Goal: Find specific page/section: Find specific page/section

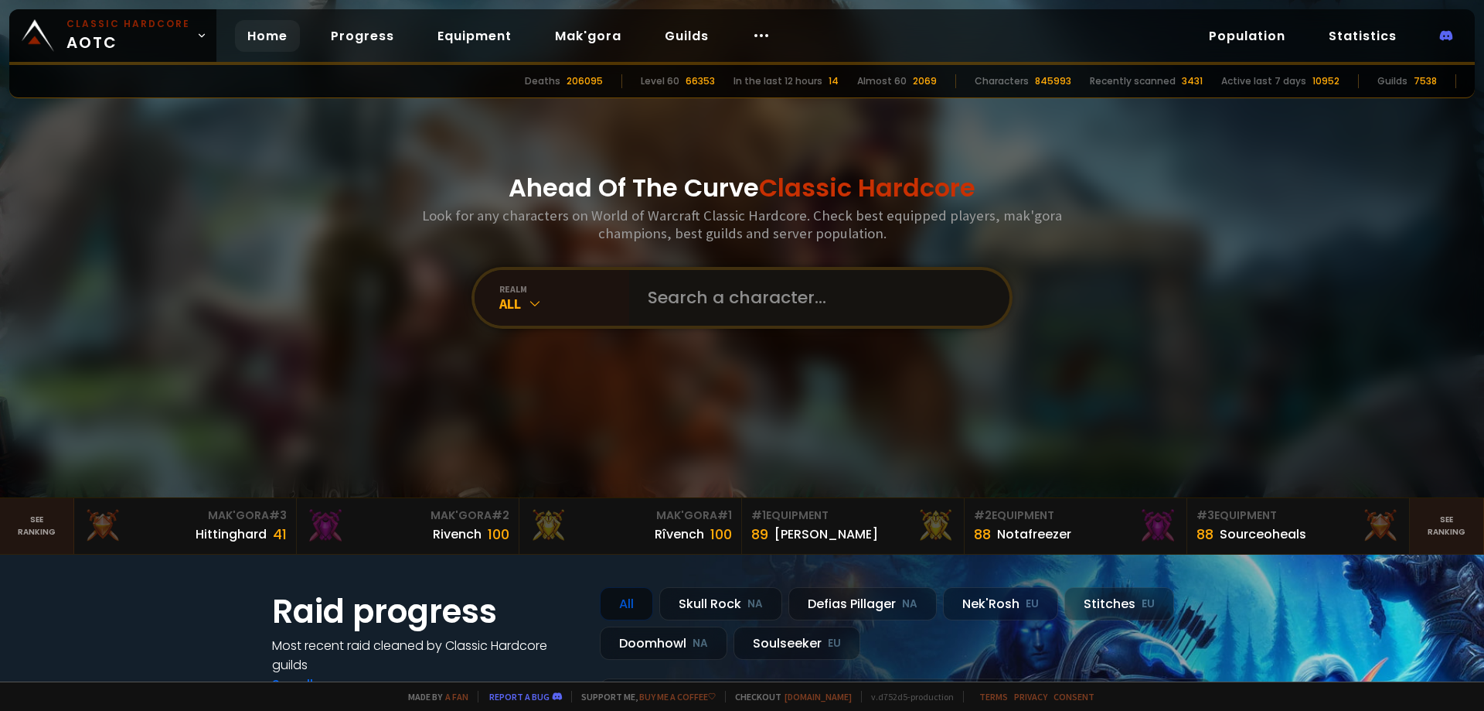
click at [750, 306] on input "text" at bounding box center [815, 298] width 353 height 56
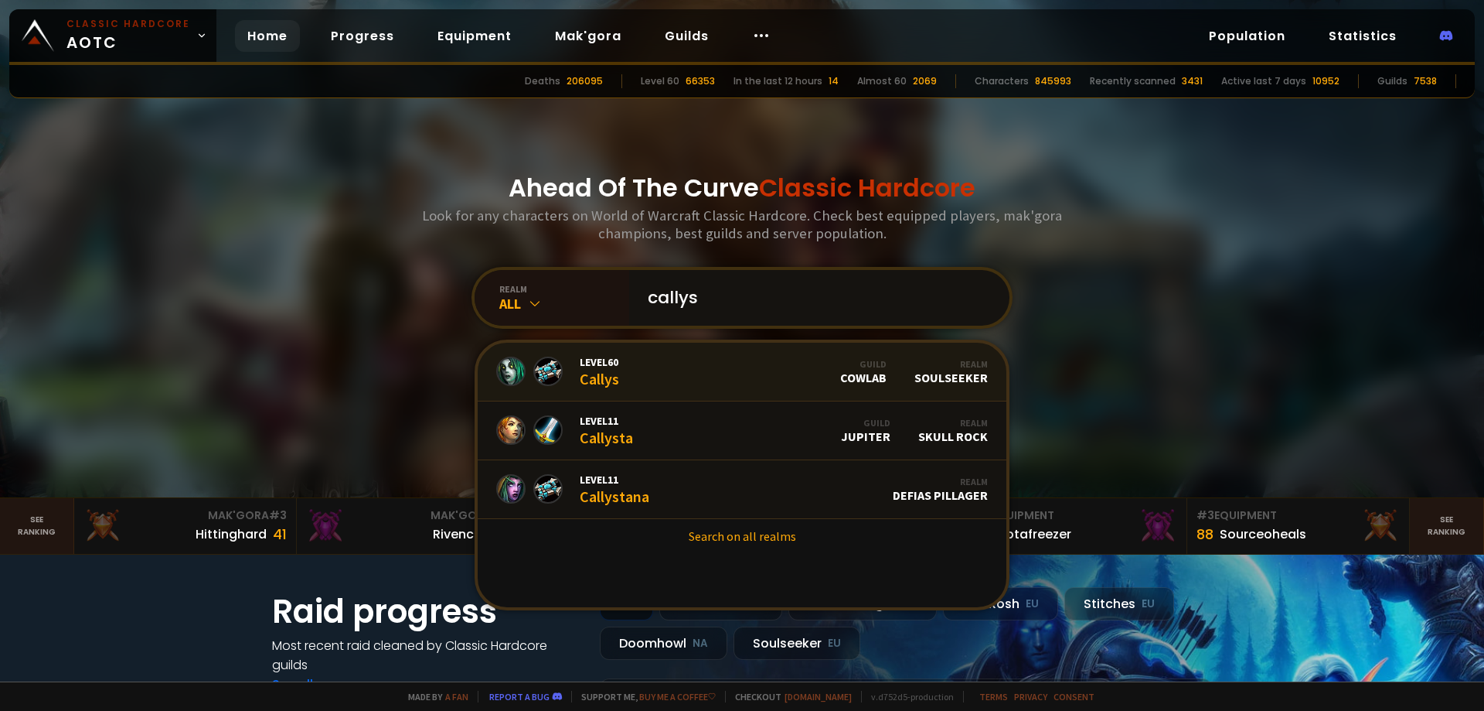
type input "callys"
click at [606, 376] on div "Level 60 Callys" at bounding box center [599, 371] width 39 height 33
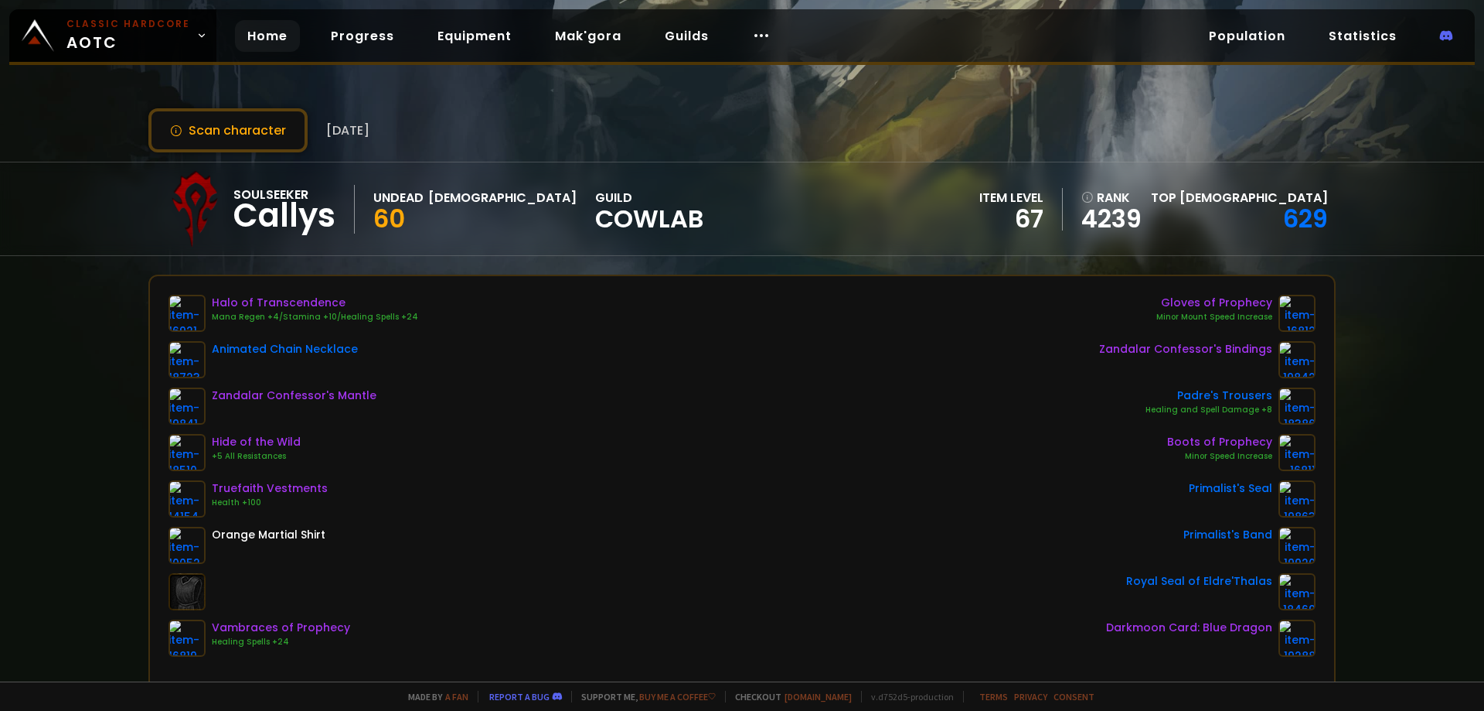
click at [268, 26] on link "Home" at bounding box center [267, 36] width 65 height 32
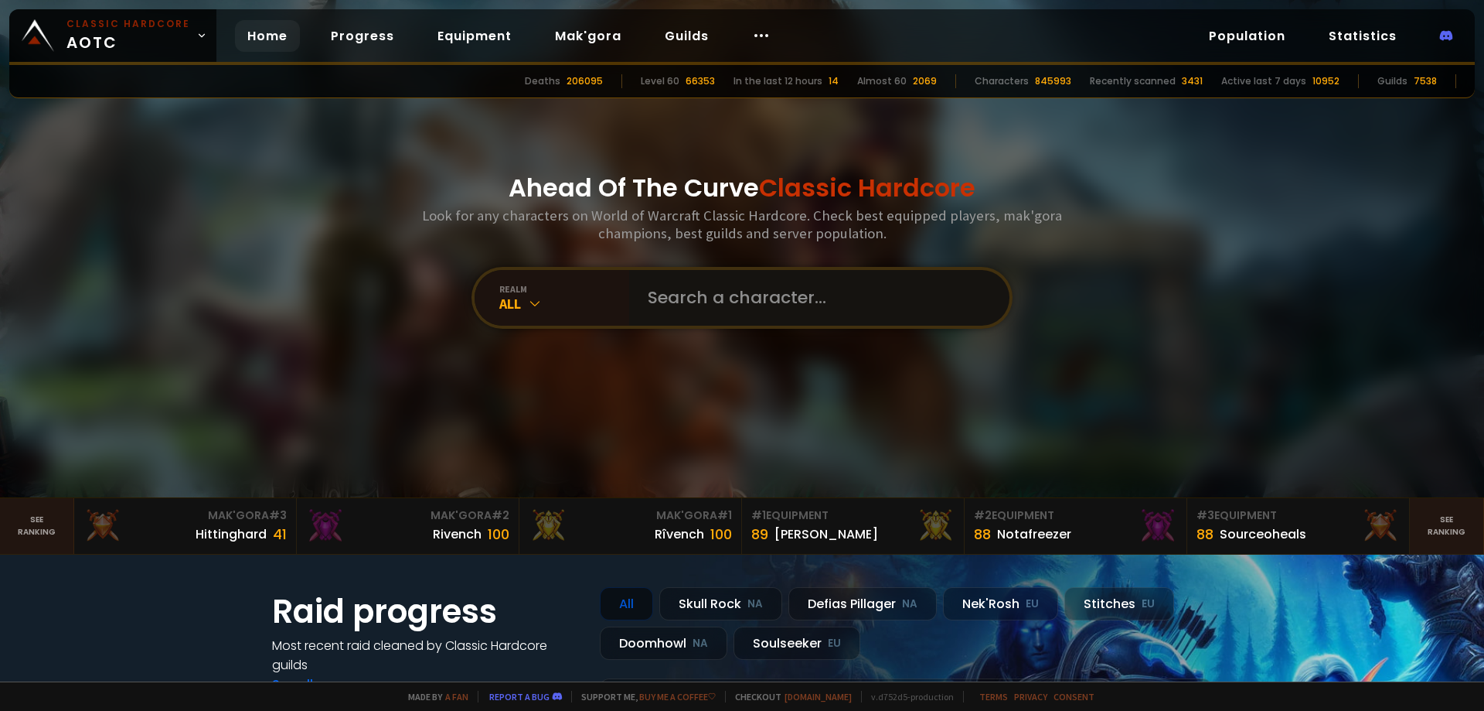
click at [739, 280] on input "text" at bounding box center [815, 298] width 353 height 56
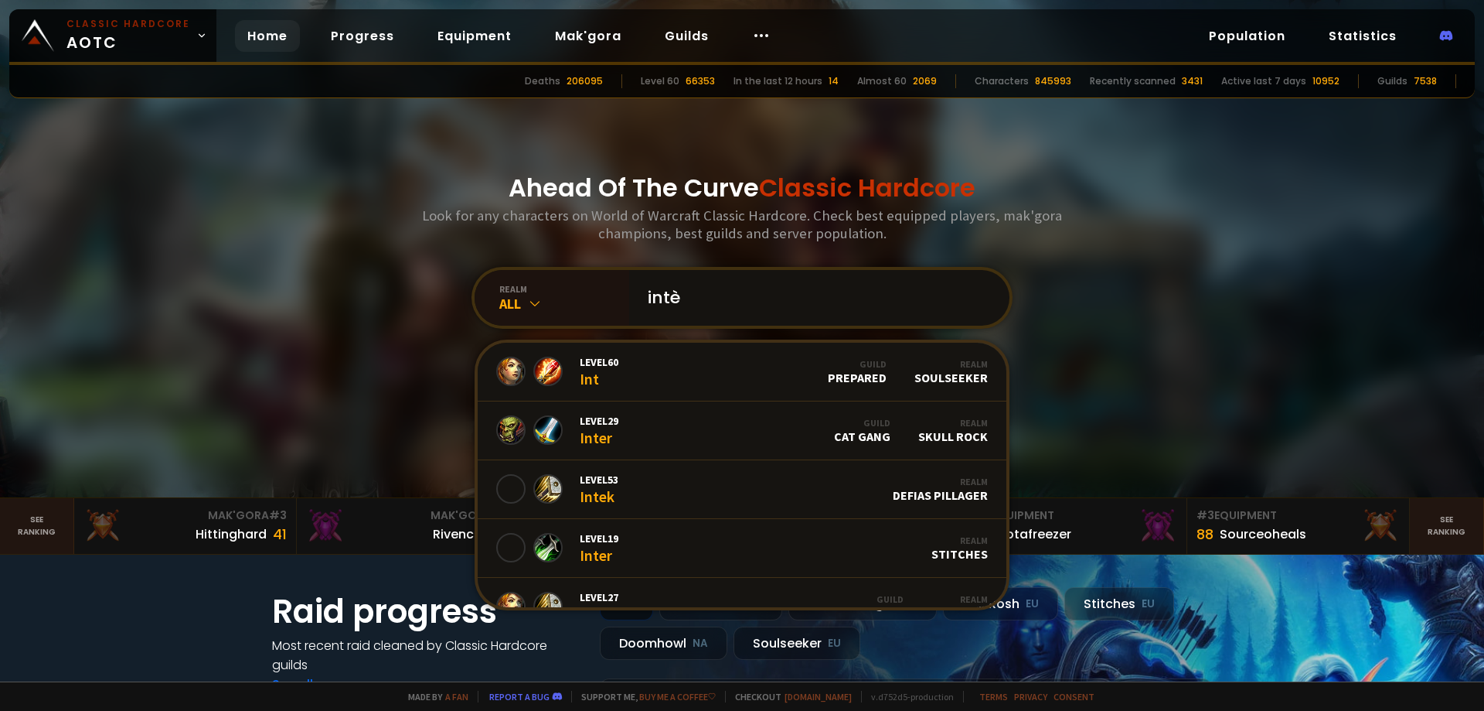
type input "intèr"
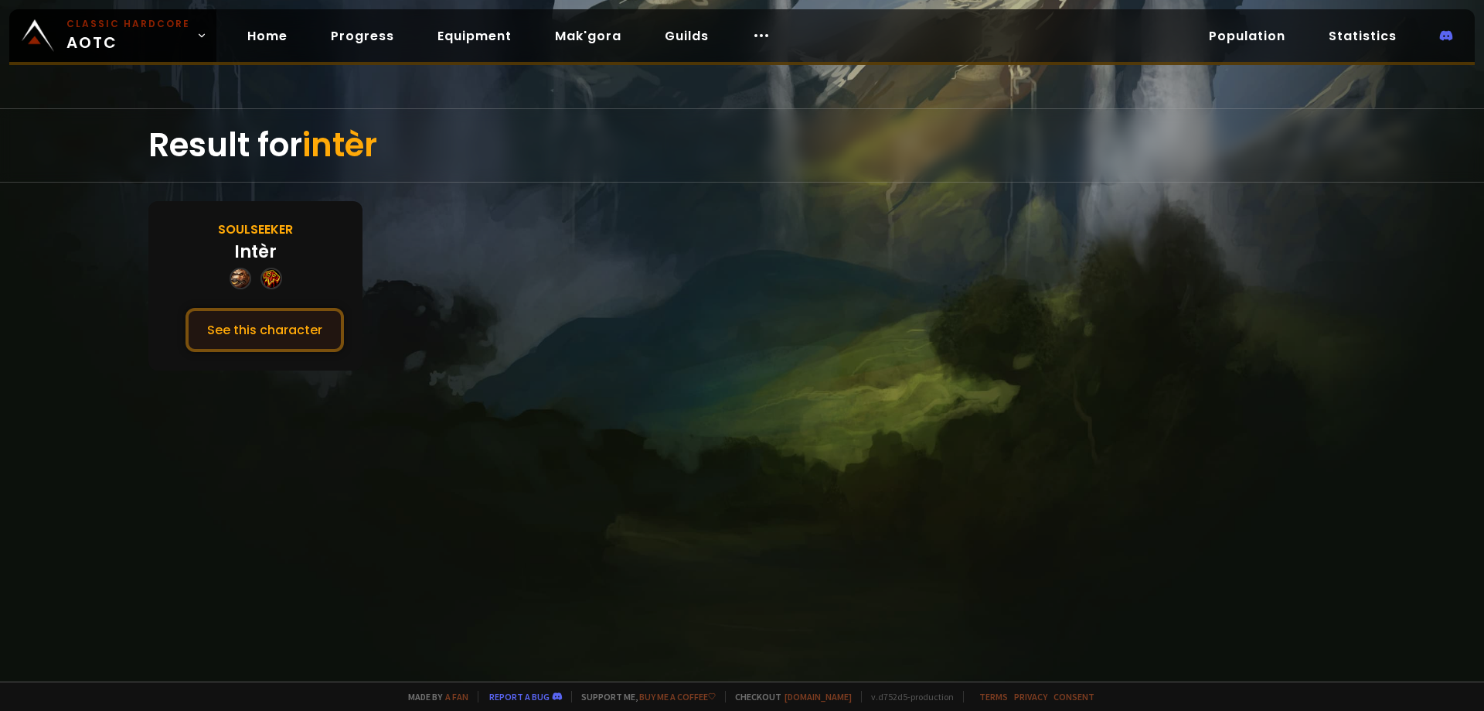
click at [247, 325] on button "See this character" at bounding box center [265, 330] width 158 height 44
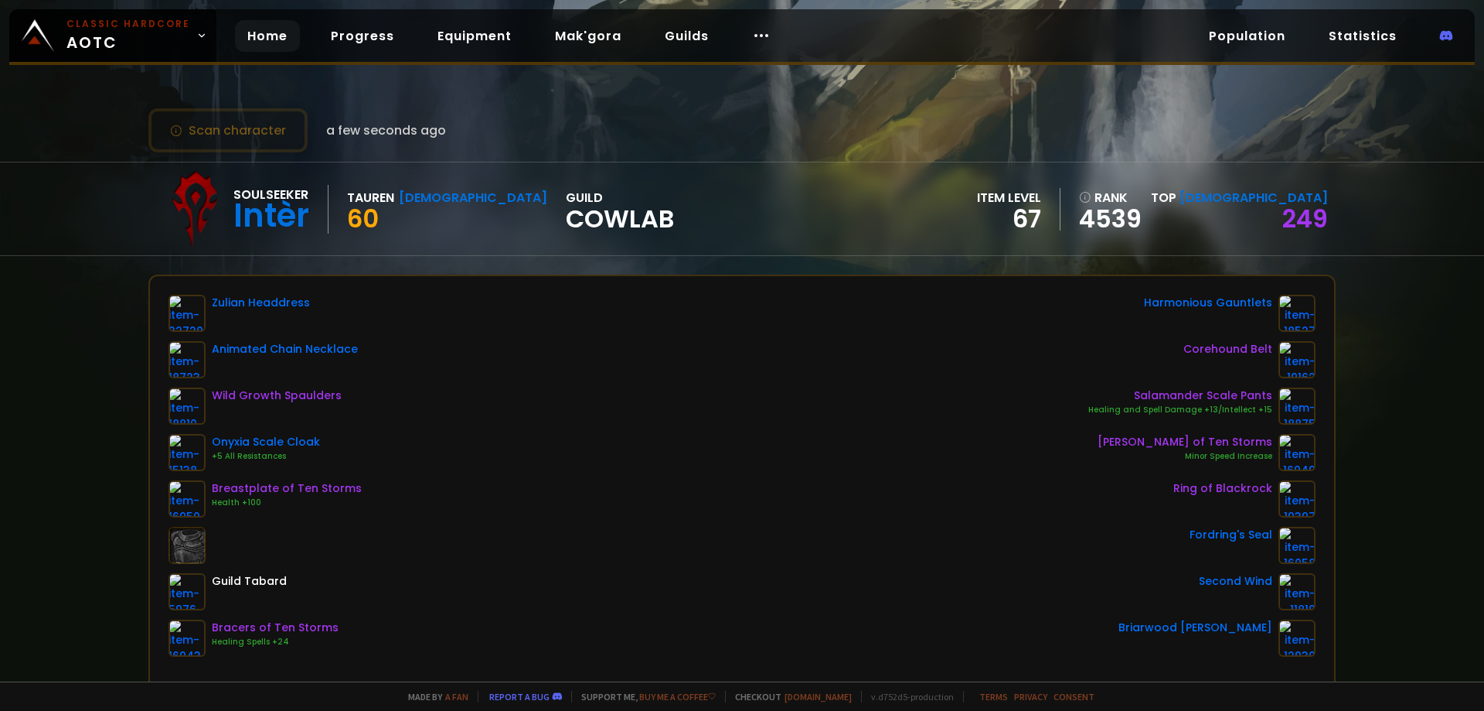
click at [281, 38] on link "Home" at bounding box center [267, 36] width 65 height 32
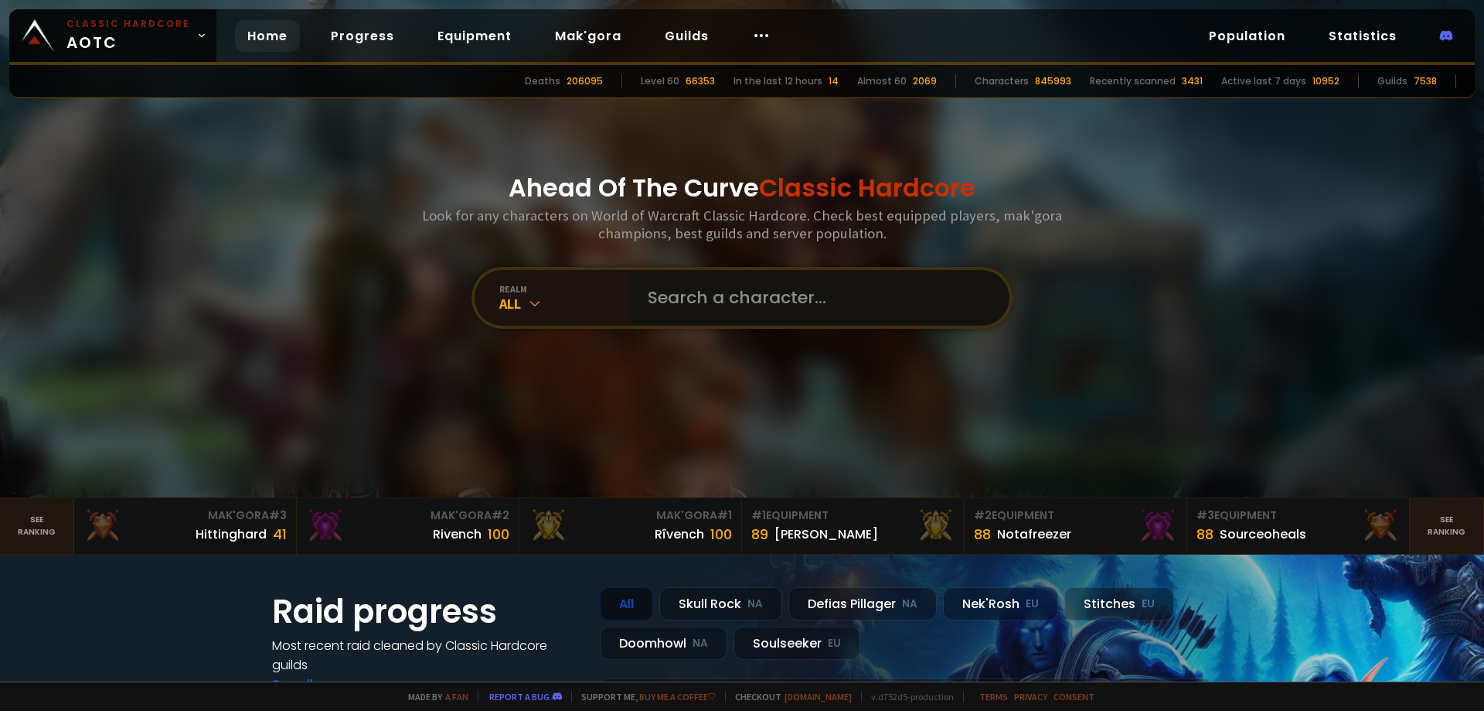
click at [773, 305] on input "text" at bounding box center [815, 298] width 353 height 56
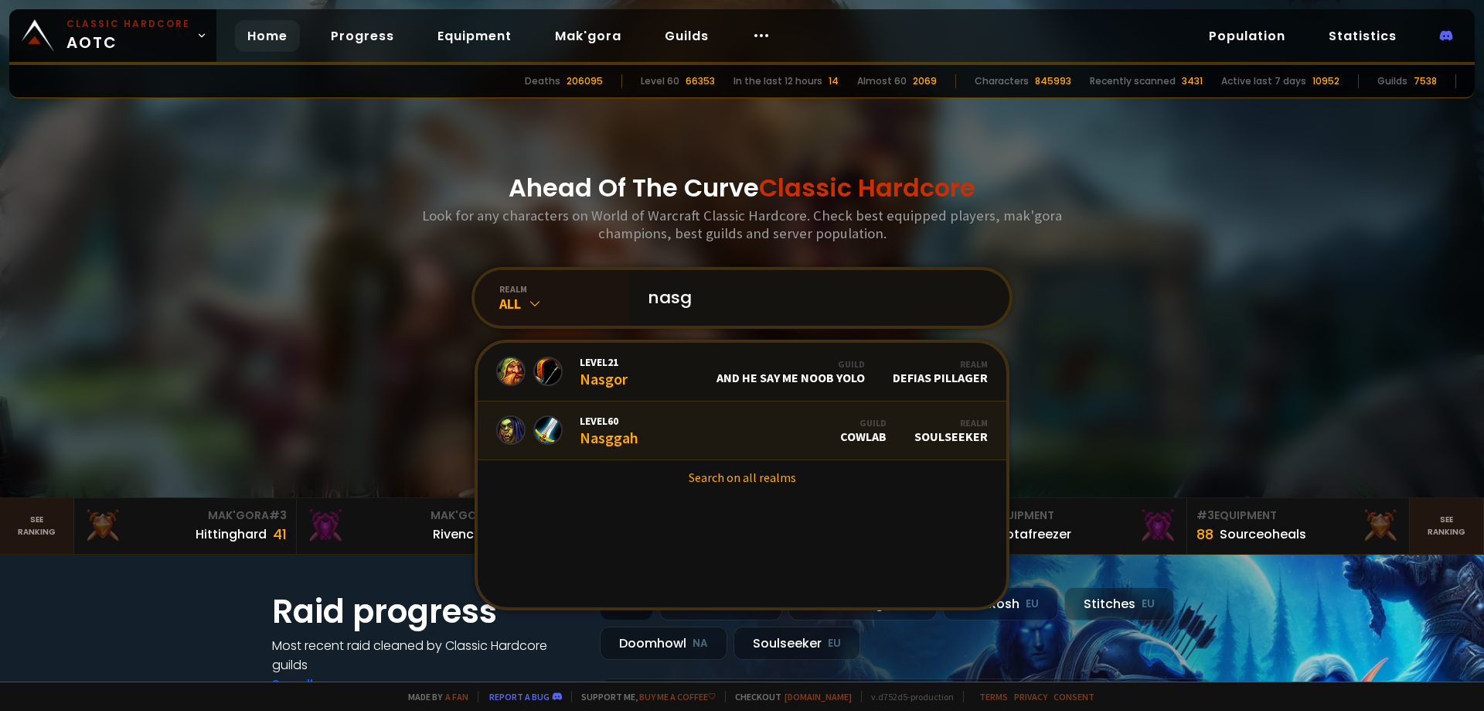
type input "nasg"
click at [696, 424] on link "Level 60 Nasggah Guild CowLab Realm Soulseeker" at bounding box center [742, 430] width 529 height 59
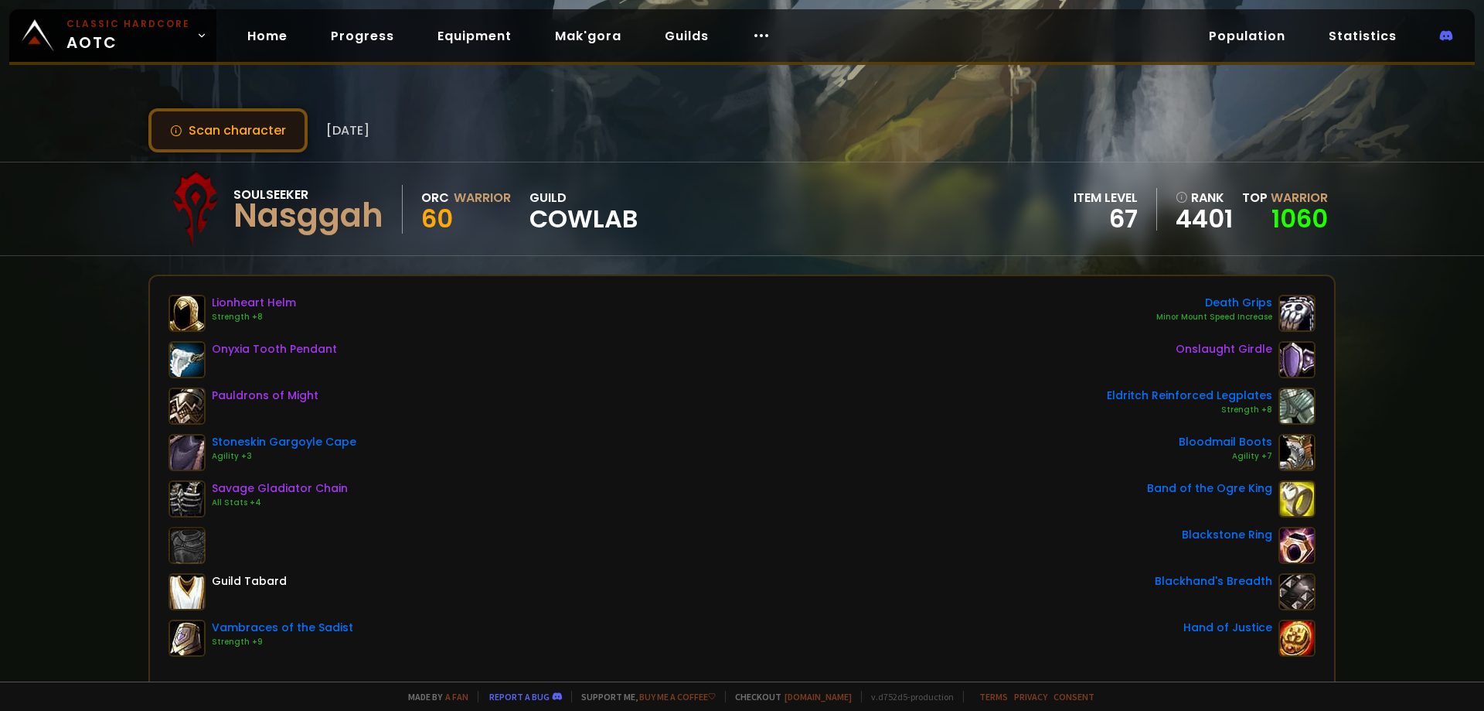
click at [258, 133] on button "Scan character" at bounding box center [227, 130] width 159 height 44
